Goal: Information Seeking & Learning: Learn about a topic

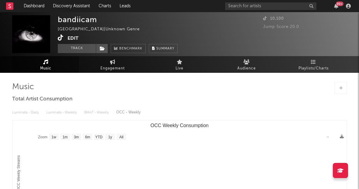
select select "1w"
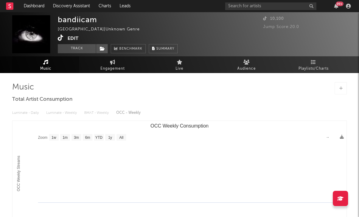
click at [62, 40] on icon at bounding box center [61, 38] width 6 height 6
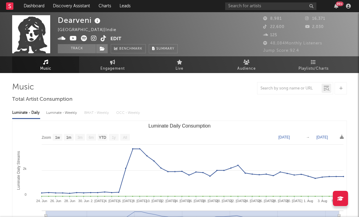
select select "1w"
click at [94, 39] on icon at bounding box center [94, 38] width 6 height 6
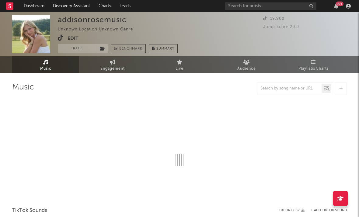
select select "1w"
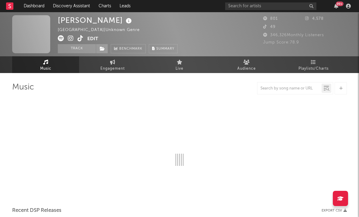
select select "1w"
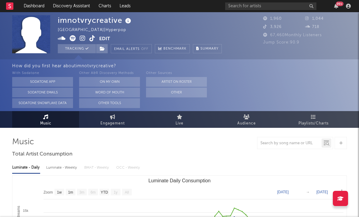
select select "1w"
